Goal: Find specific page/section: Find specific page/section

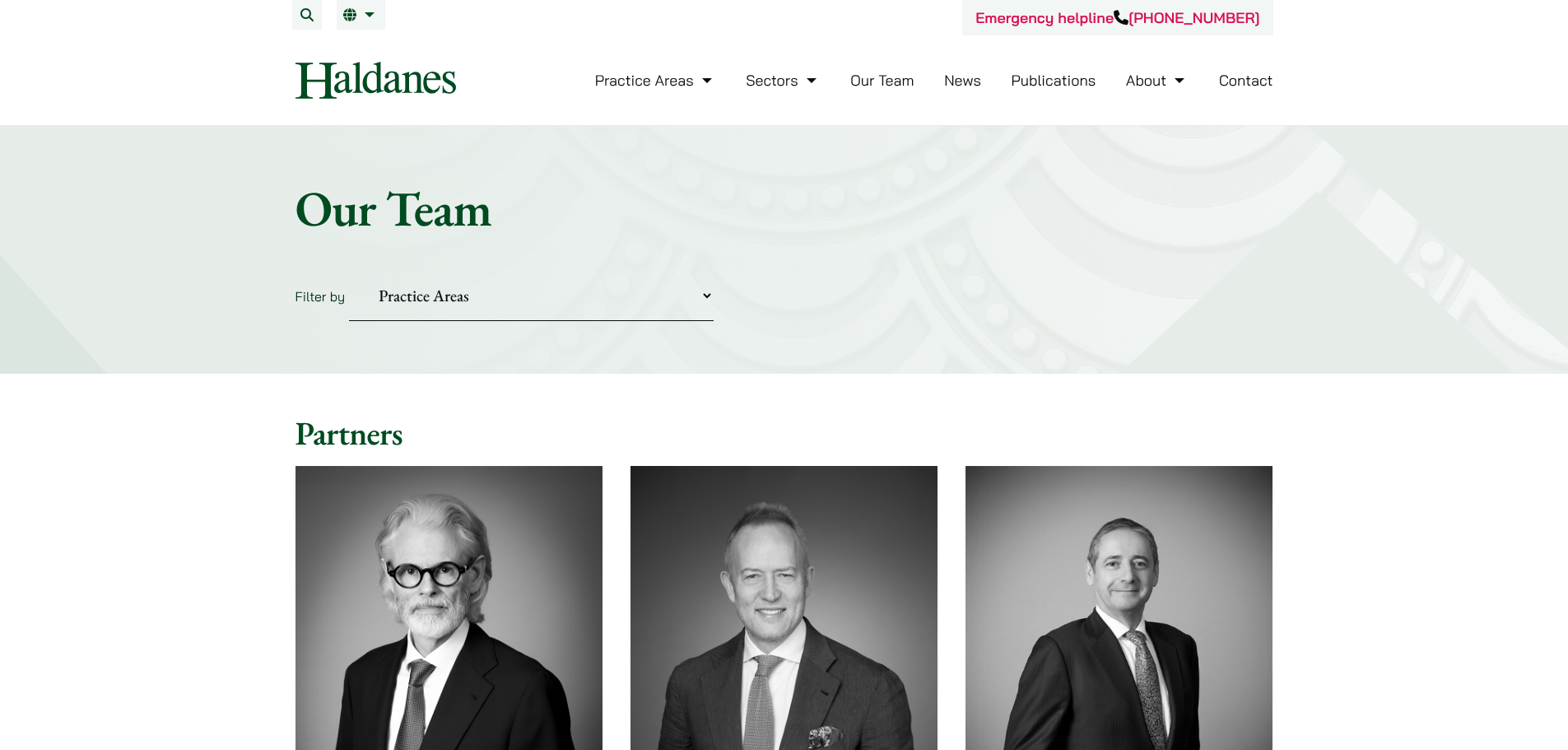
click at [709, 295] on select "Practice Areas Antitrust and Competition Civil Litigation & Dispute Resolution …" at bounding box center [532, 295] width 365 height 50
click at [349, 270] on select "Practice Areas Antitrust and Competition Civil Litigation & Dispute Resolution …" at bounding box center [532, 295] width 365 height 50
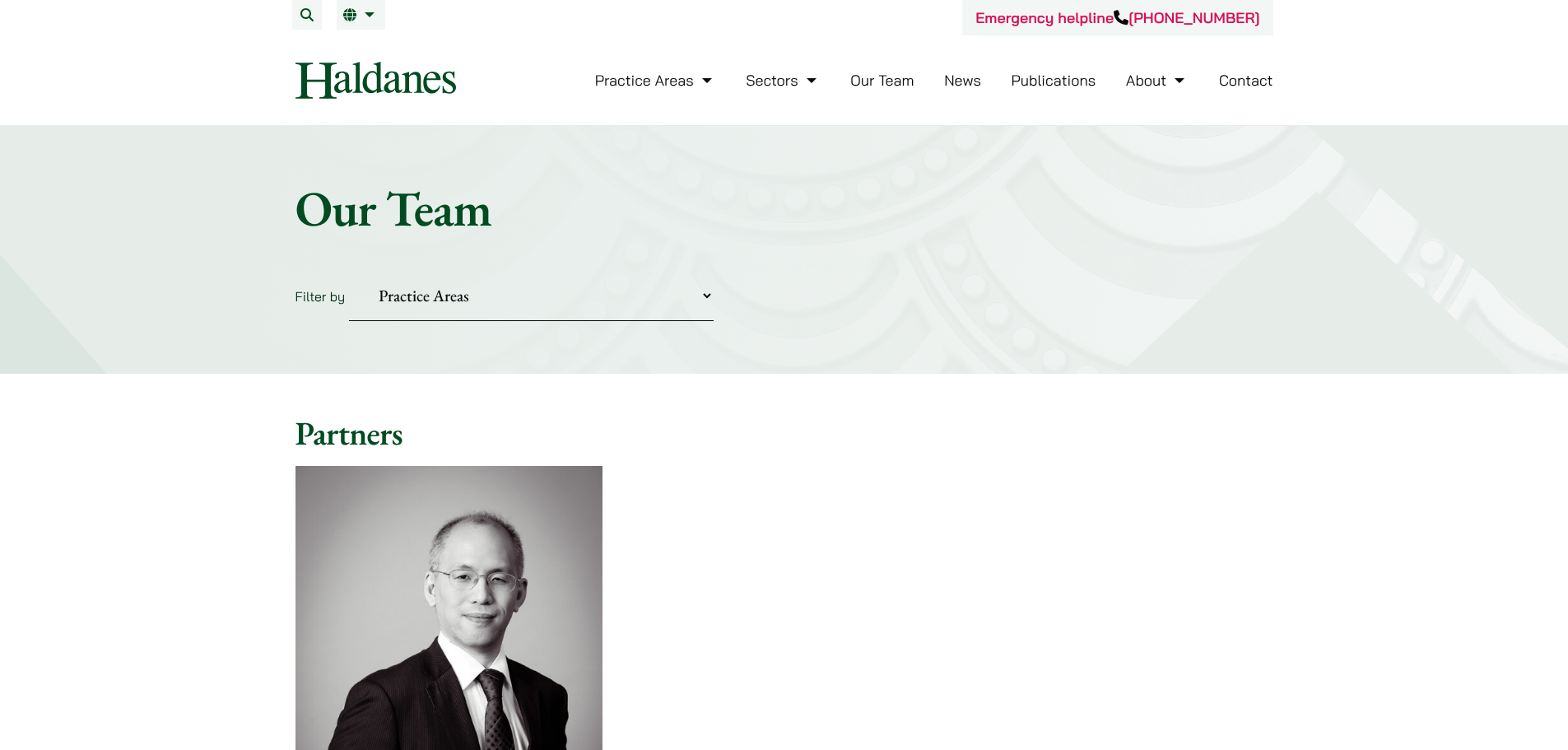
click at [570, 293] on select "Practice Areas Antitrust and Competition Civil Litigation & Dispute Resolution …" at bounding box center [532, 295] width 365 height 50
select select "civil-litigation-dispute-resolution"
click at [349, 270] on select "Practice Areas Antitrust and Competition Civil Litigation & Dispute Resolution …" at bounding box center [532, 295] width 365 height 50
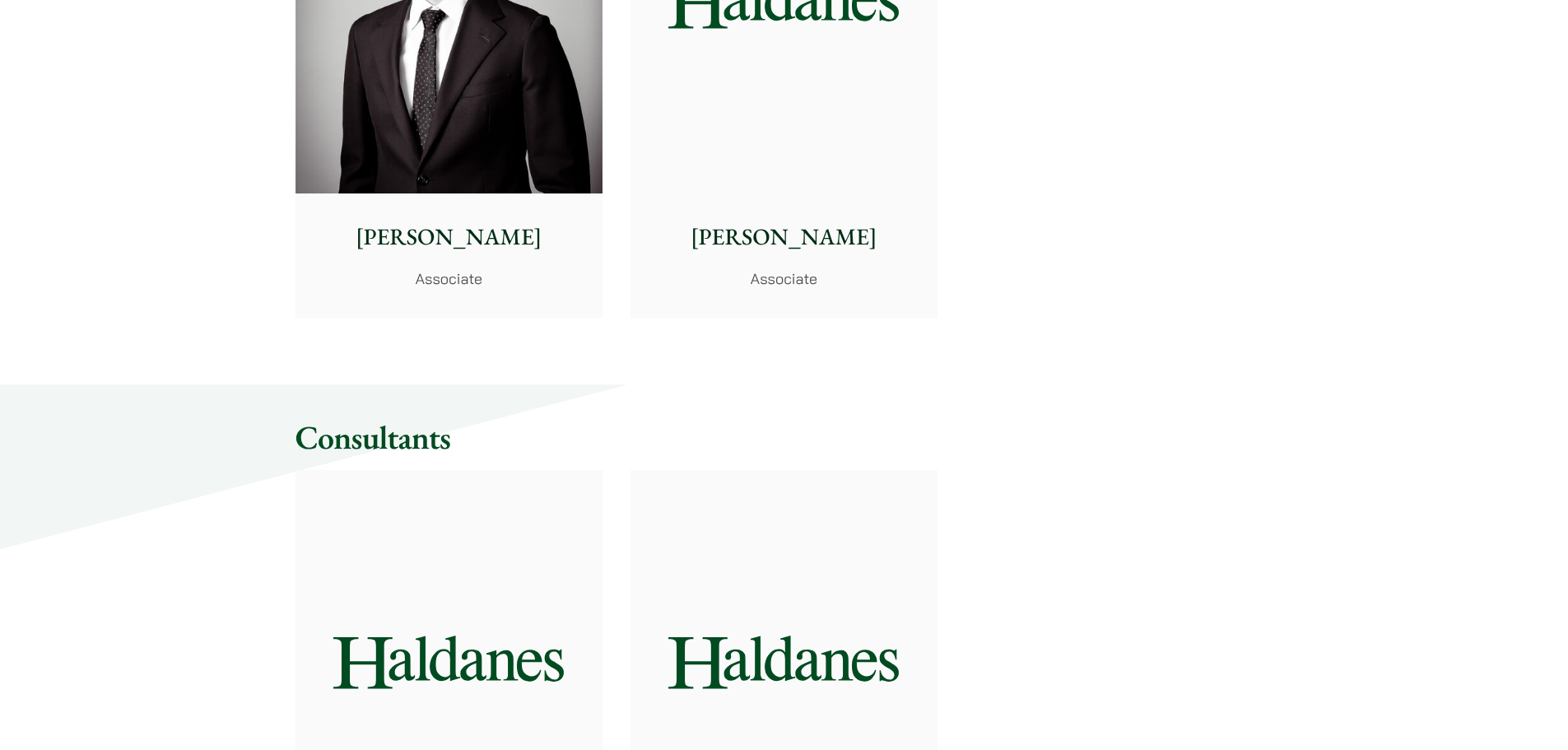
scroll to position [2387, 0]
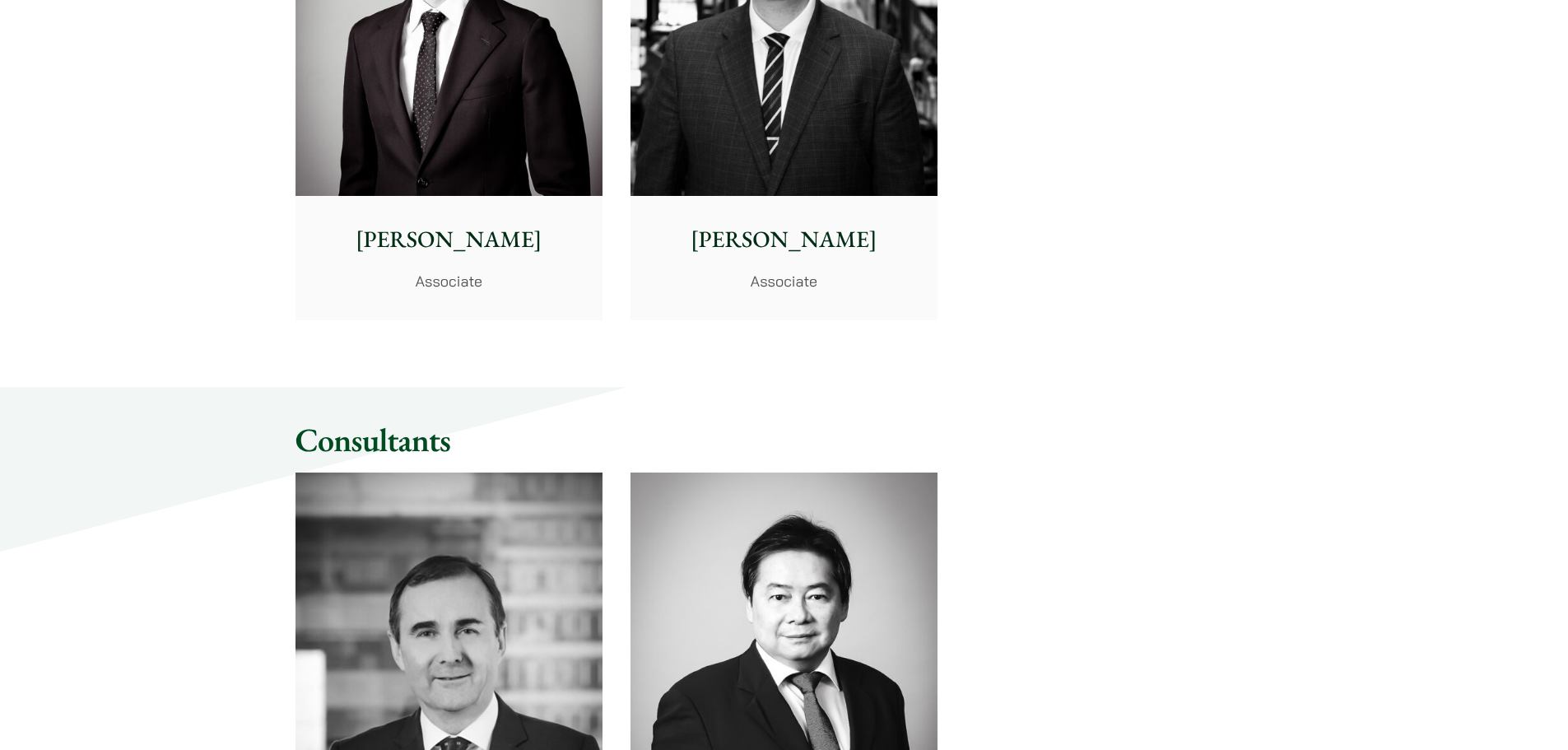
click at [784, 242] on p "[PERSON_NAME]" at bounding box center [784, 239] width 280 height 35
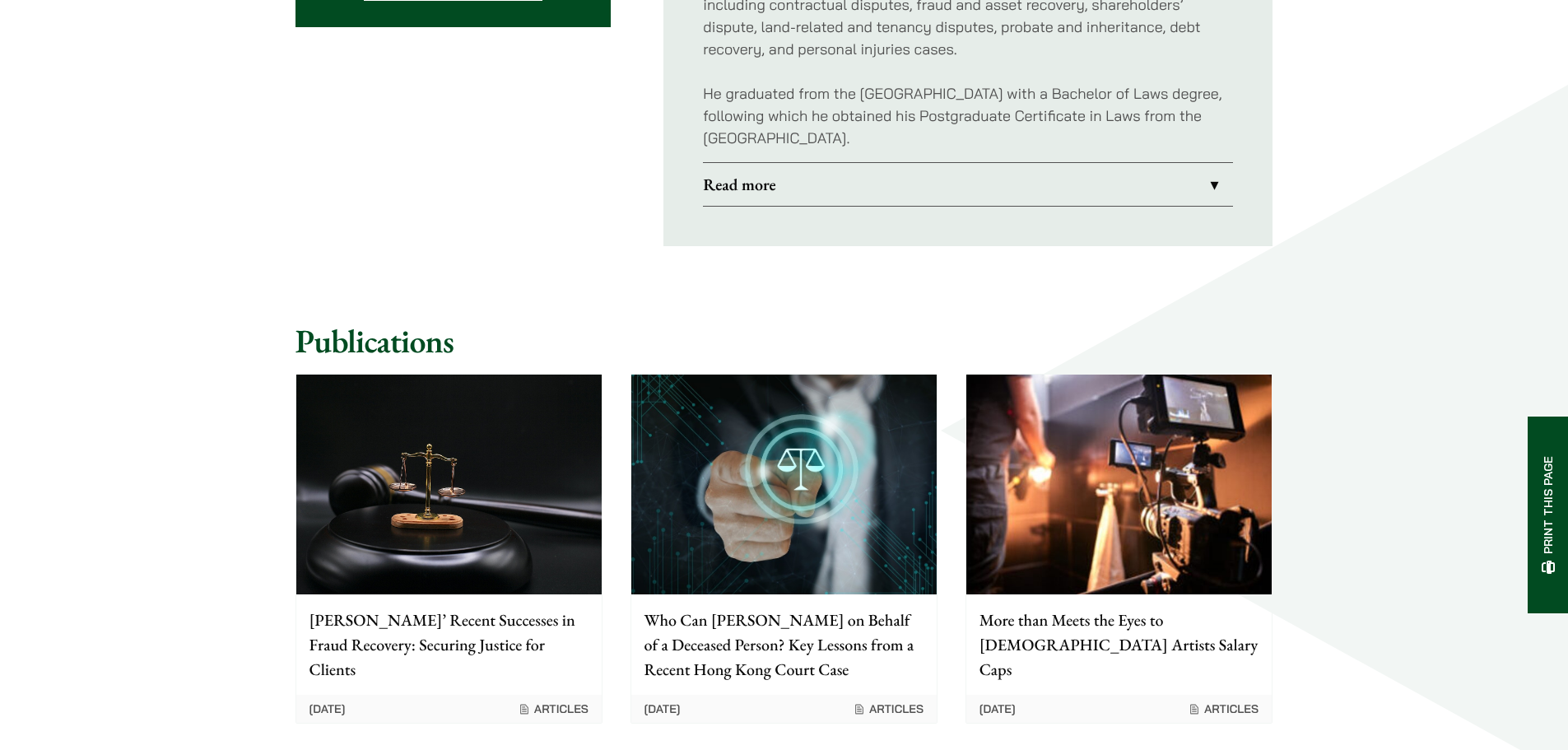
scroll to position [658, 0]
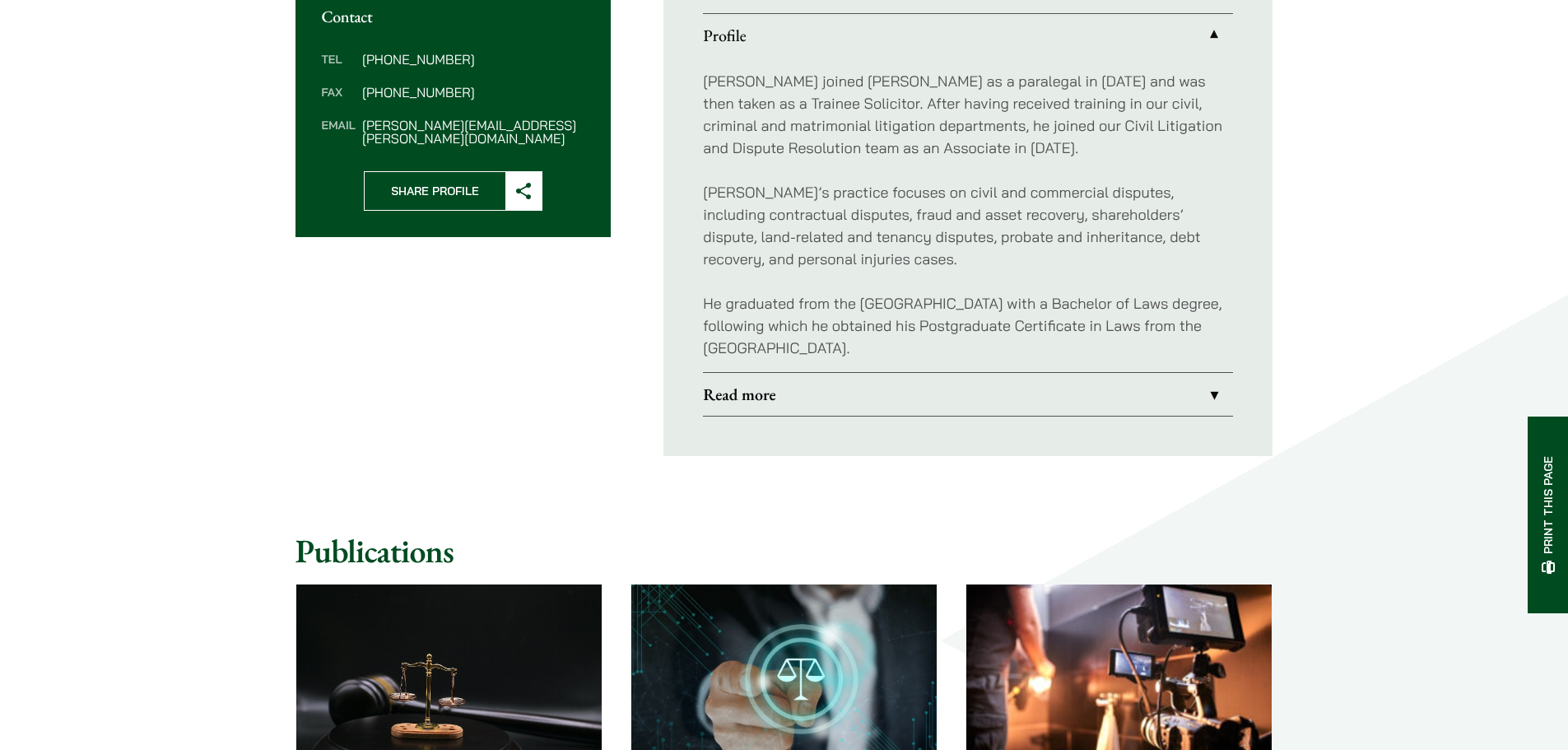
click at [871, 401] on link "Read more" at bounding box center [967, 394] width 530 height 42
